Goal: Navigation & Orientation: Find specific page/section

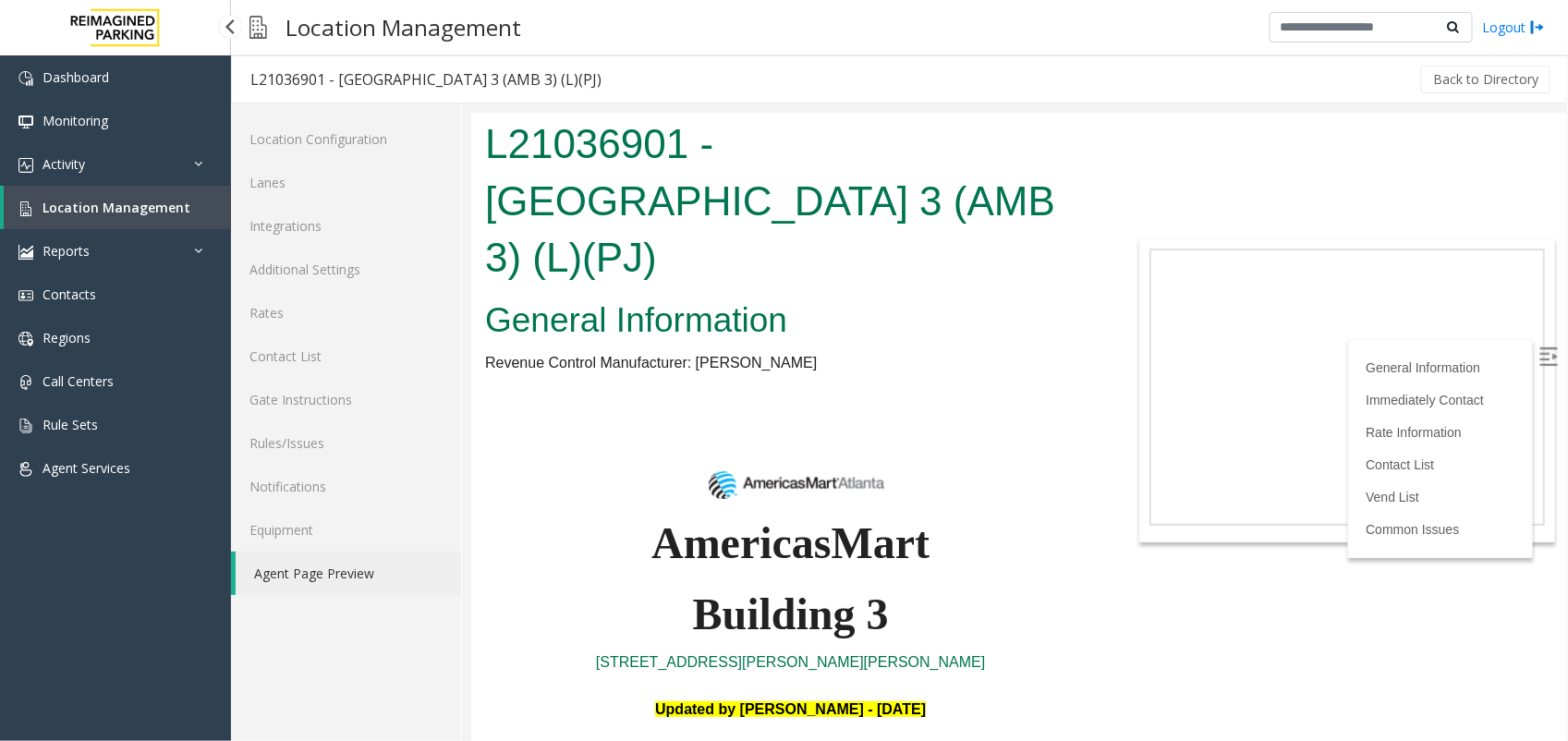
drag, startPoint x: 0, startPoint y: 0, endPoint x: 148, endPoint y: 208, distance: 255.3
click at [148, 208] on span "Location Management" at bounding box center [117, 207] width 147 height 18
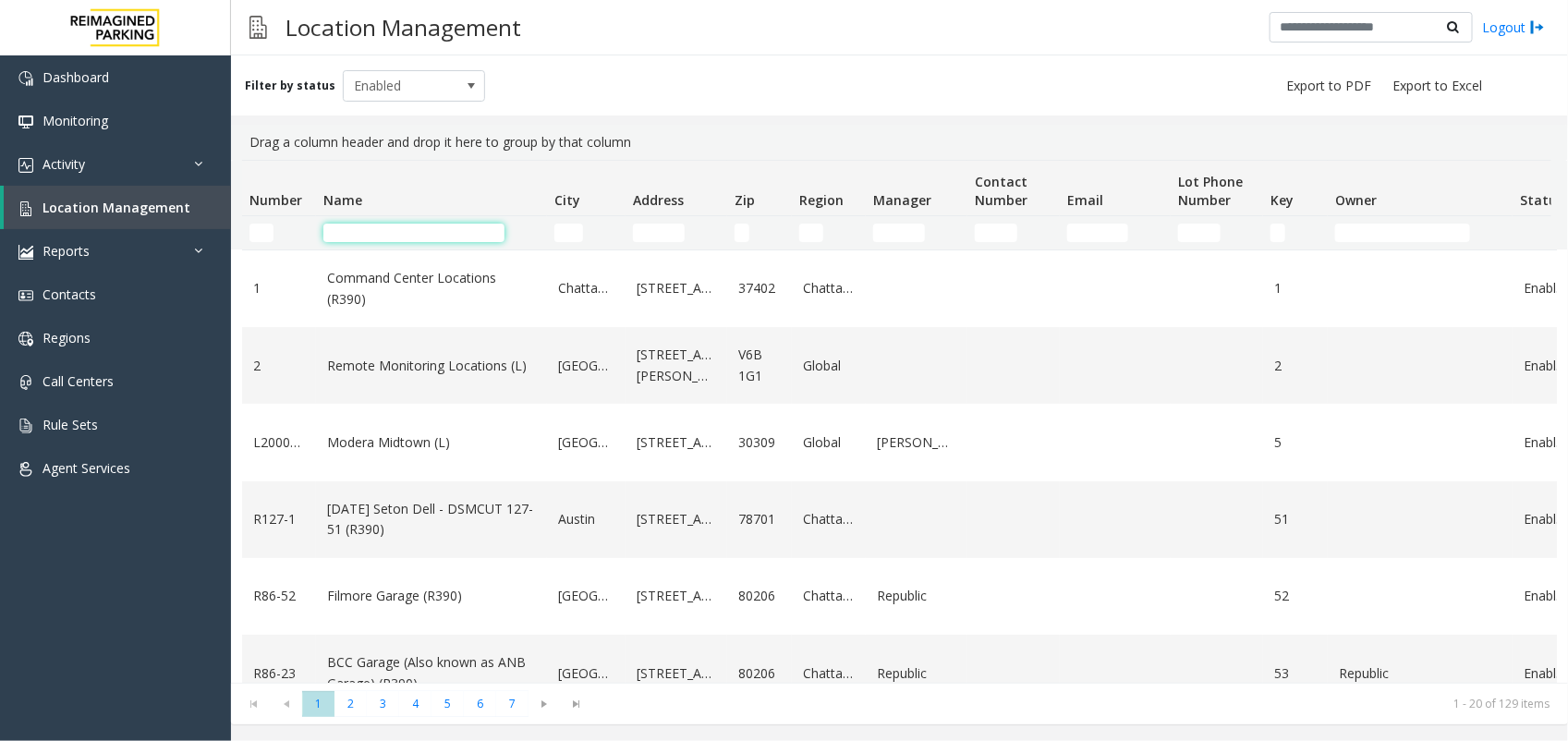
click at [425, 227] on input "Name Filter" at bounding box center [414, 232] width 181 height 19
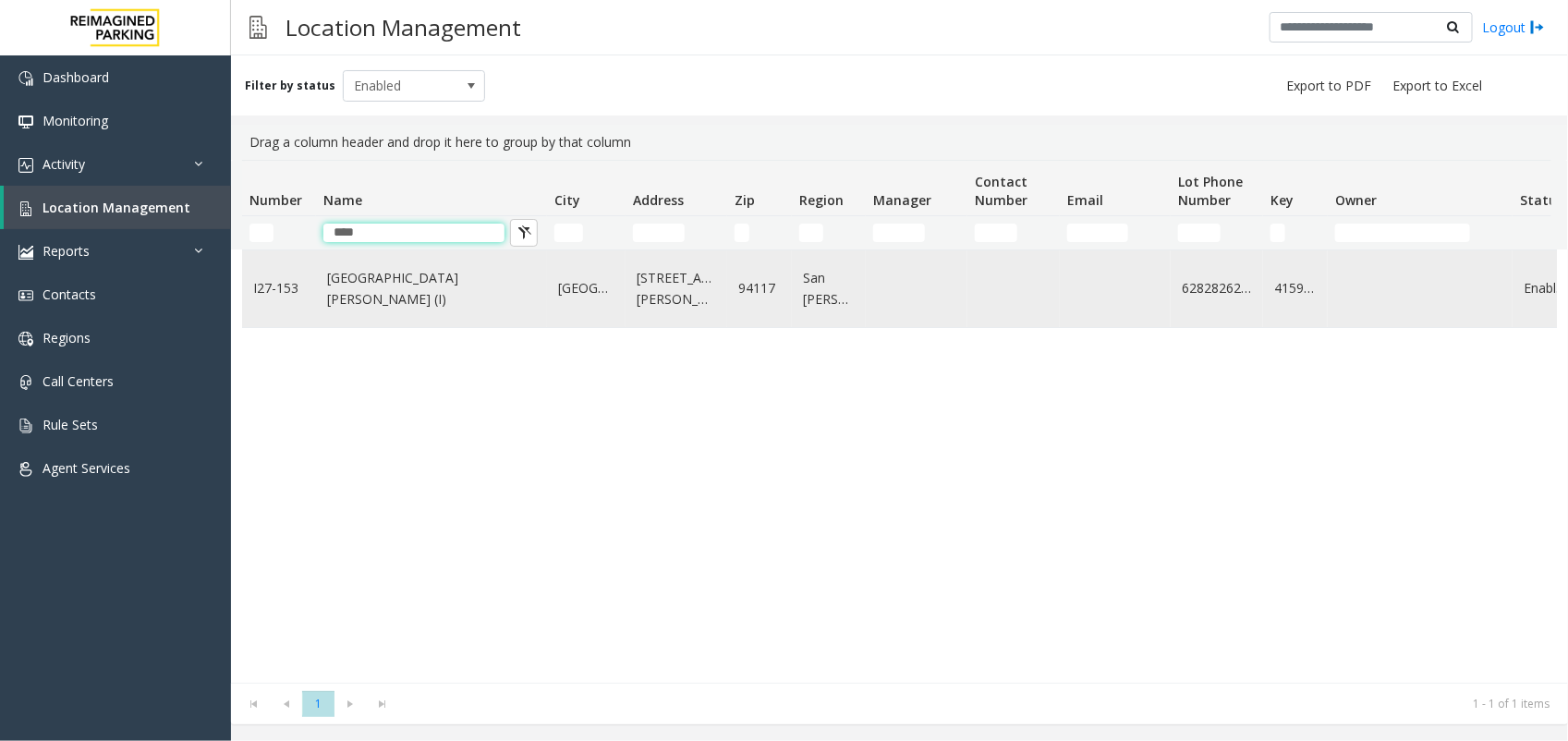
type input "****"
click at [425, 285] on link "[GEOGRAPHIC_DATA][PERSON_NAME] (I)" at bounding box center [431, 289] width 209 height 42
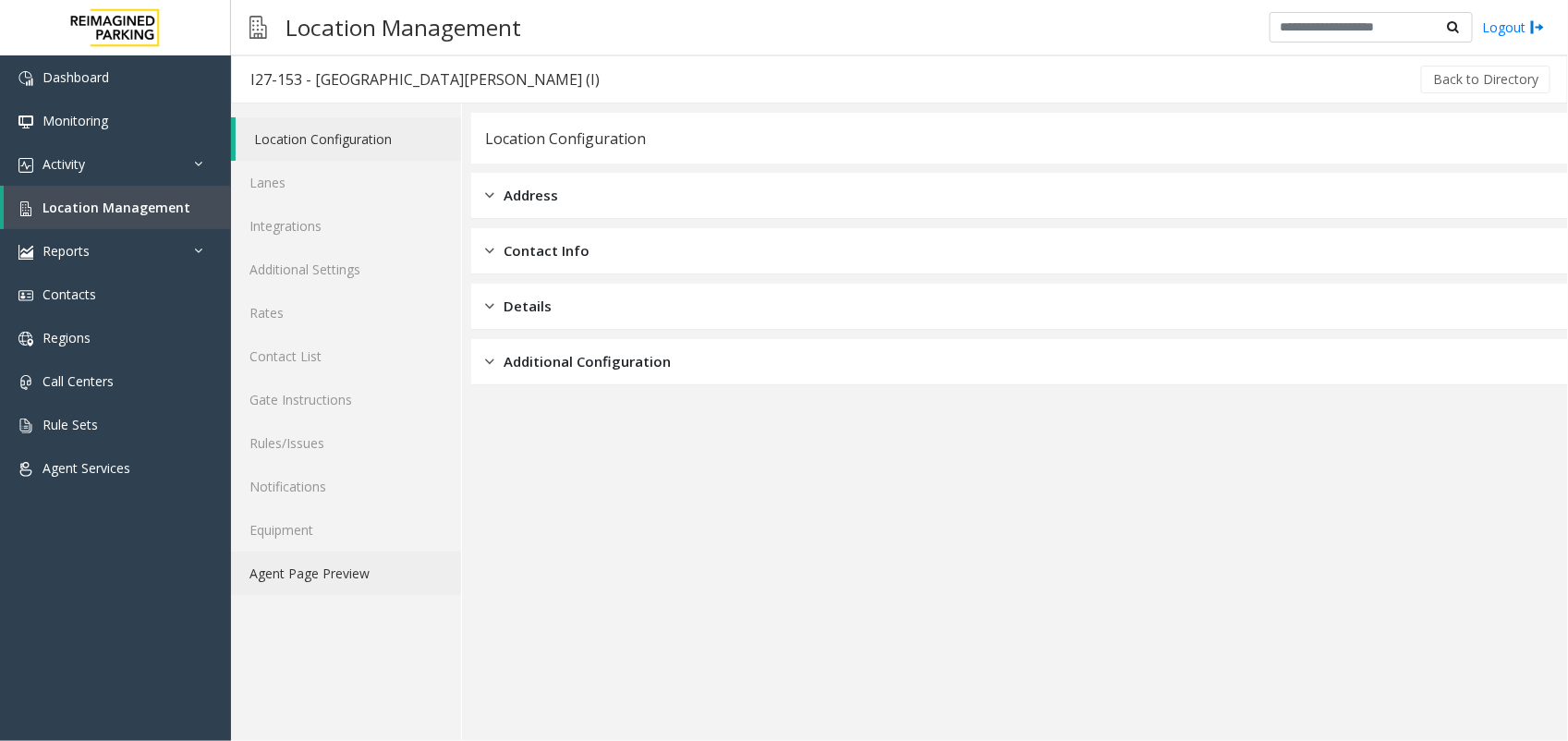
click at [359, 574] on link "Agent Page Preview" at bounding box center [346, 574] width 230 height 44
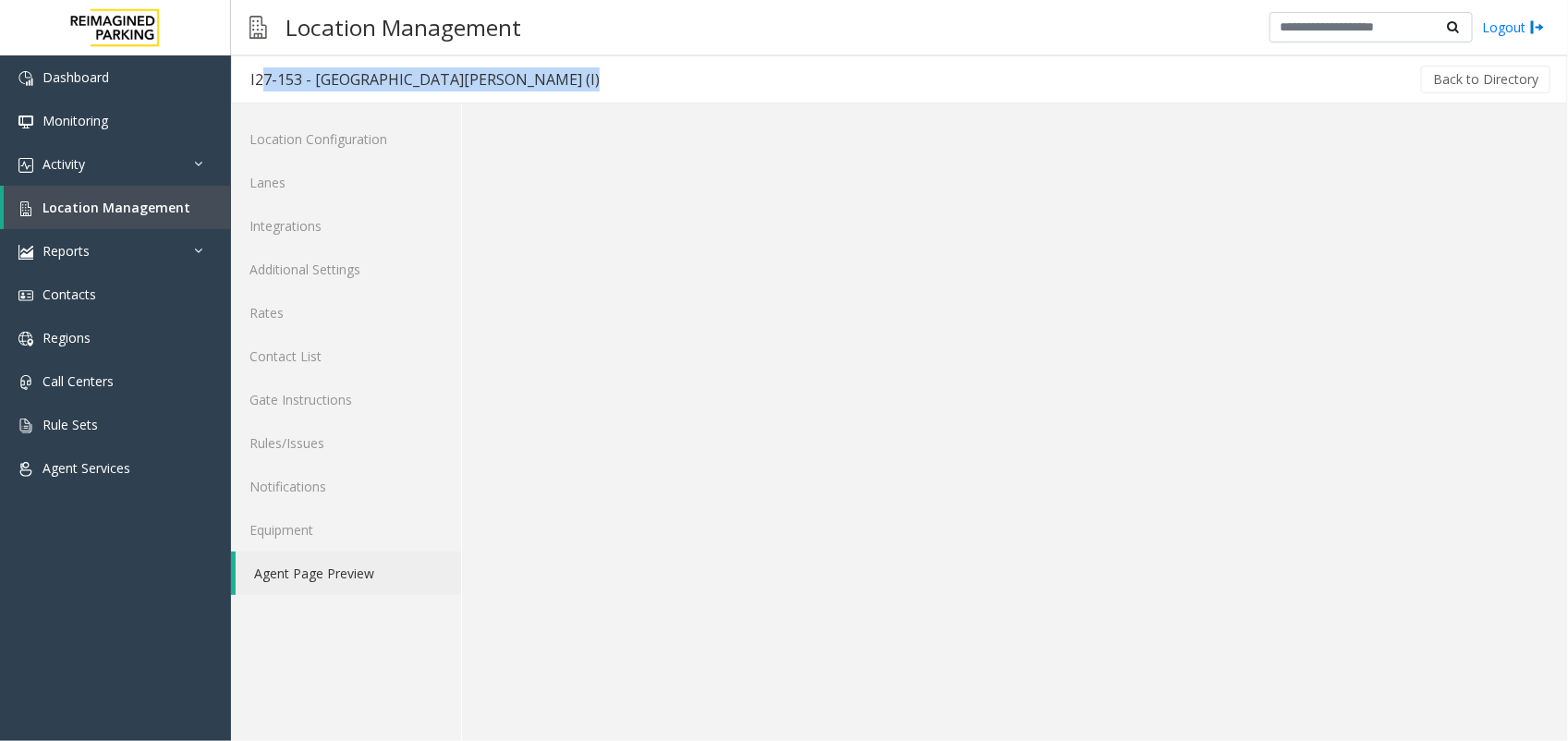
copy div "27-153 - [GEOGRAPHIC_DATA][PERSON_NAME] (I)"
drag, startPoint x: 252, startPoint y: 76, endPoint x: 576, endPoint y: 75, distance: 324.0
click at [576, 75] on div "I27-153 - [GEOGRAPHIC_DATA][PERSON_NAME] (I) Back to Directory" at bounding box center [900, 80] width 1337 height 48
